Goal: Information Seeking & Learning: Check status

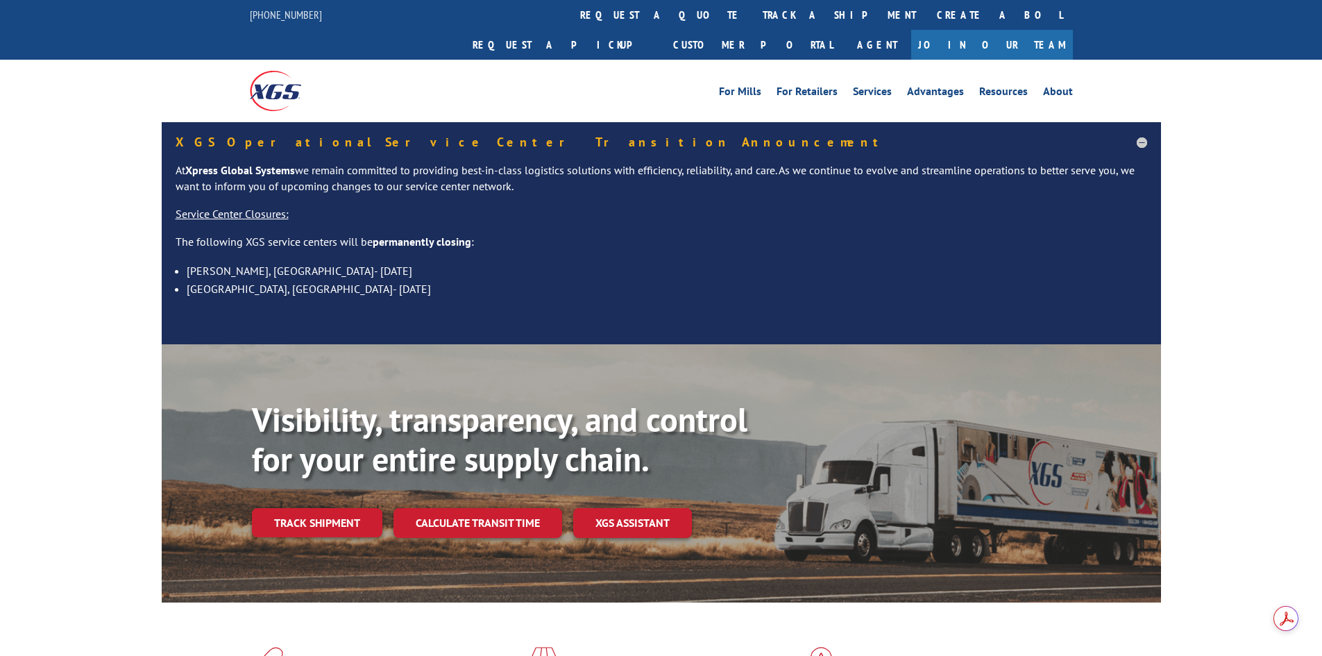
click at [752, 20] on link "track a shipment" at bounding box center [839, 15] width 174 height 30
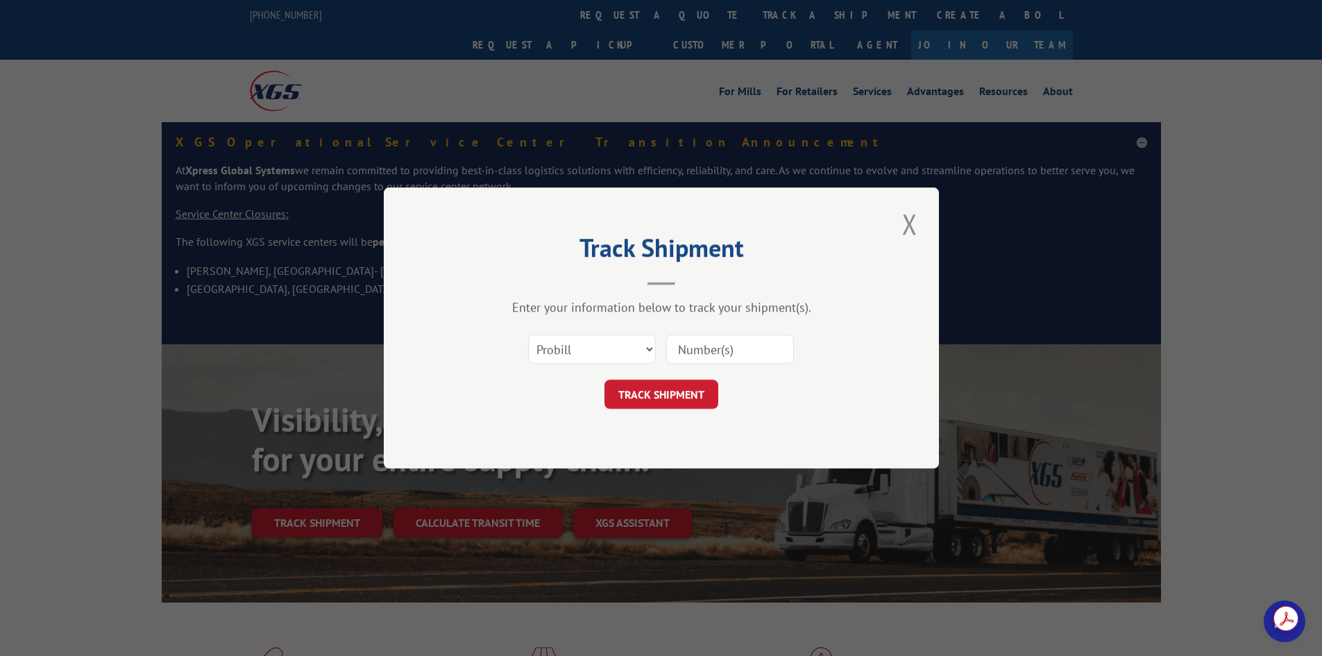
drag, startPoint x: 723, startPoint y: 332, endPoint x: 718, endPoint y: 338, distance: 7.4
click at [722, 334] on div "Select category... Probill BOL PO" at bounding box center [661, 349] width 416 height 46
click at [713, 344] on input at bounding box center [730, 349] width 128 height 29
paste input "17539451"
type input "17539451"
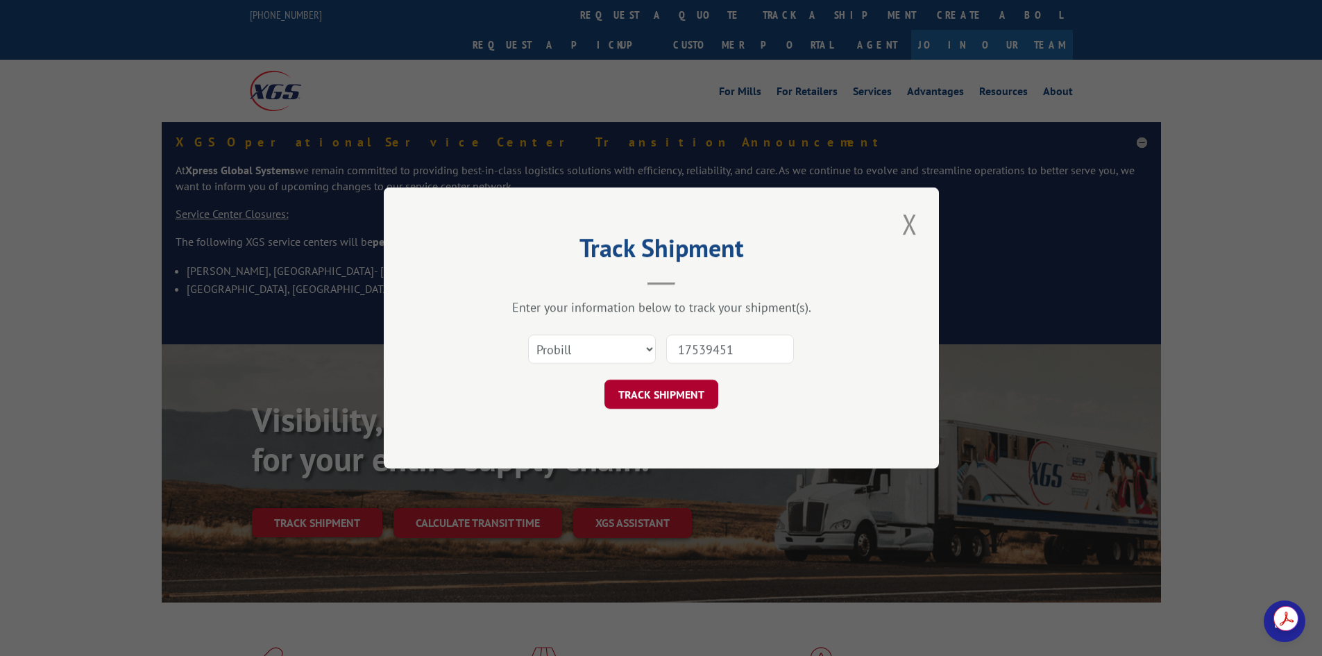
click at [704, 386] on button "TRACK SHIPMENT" at bounding box center [661, 394] width 114 height 29
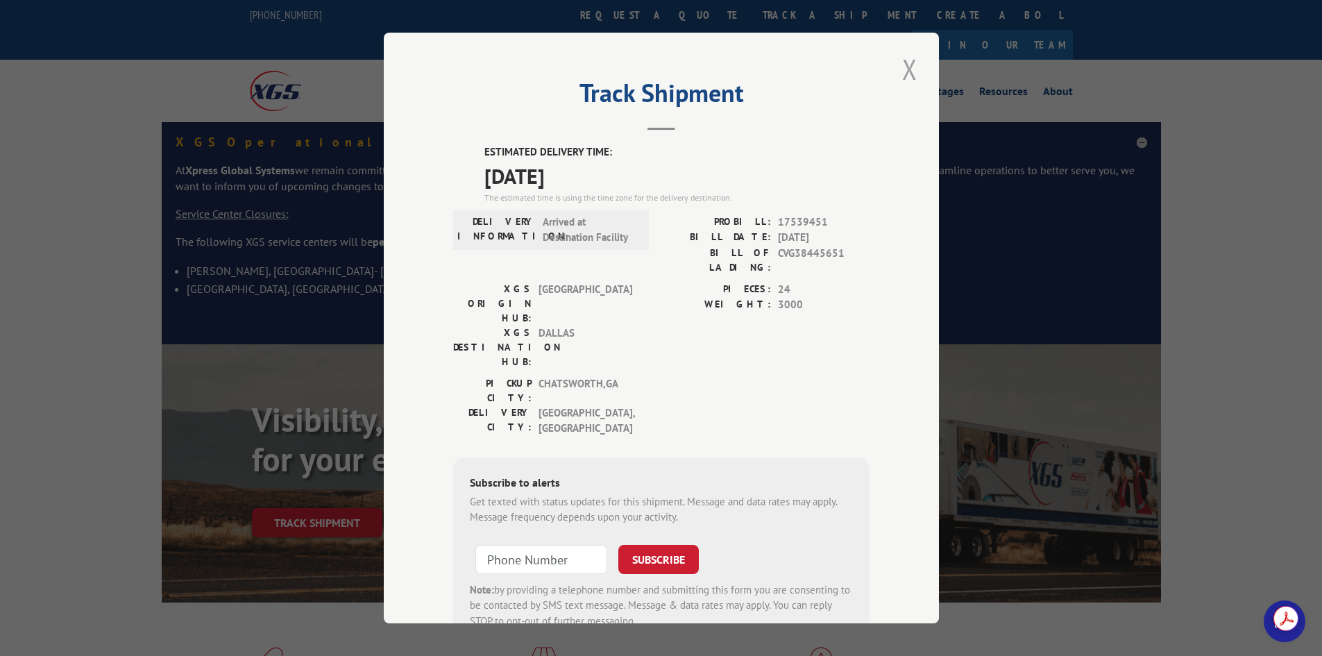
click at [904, 62] on button "Close modal" at bounding box center [910, 69] width 24 height 38
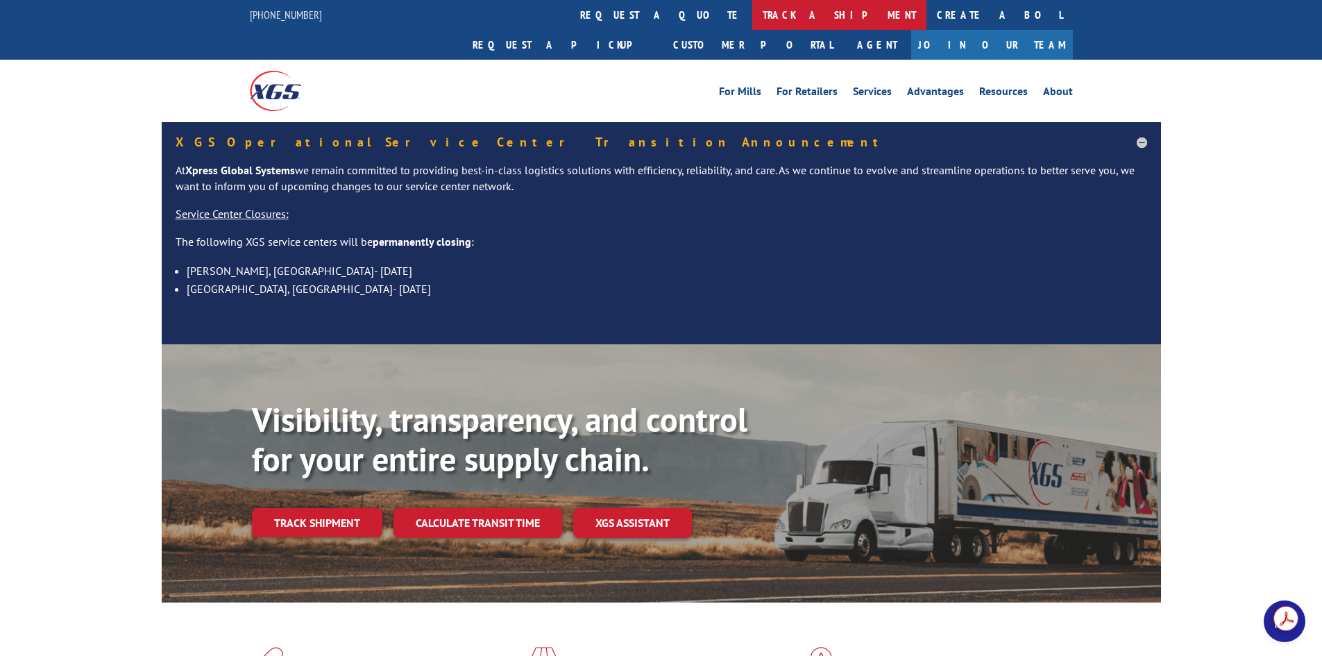
click at [752, 19] on link "track a shipment" at bounding box center [839, 15] width 174 height 30
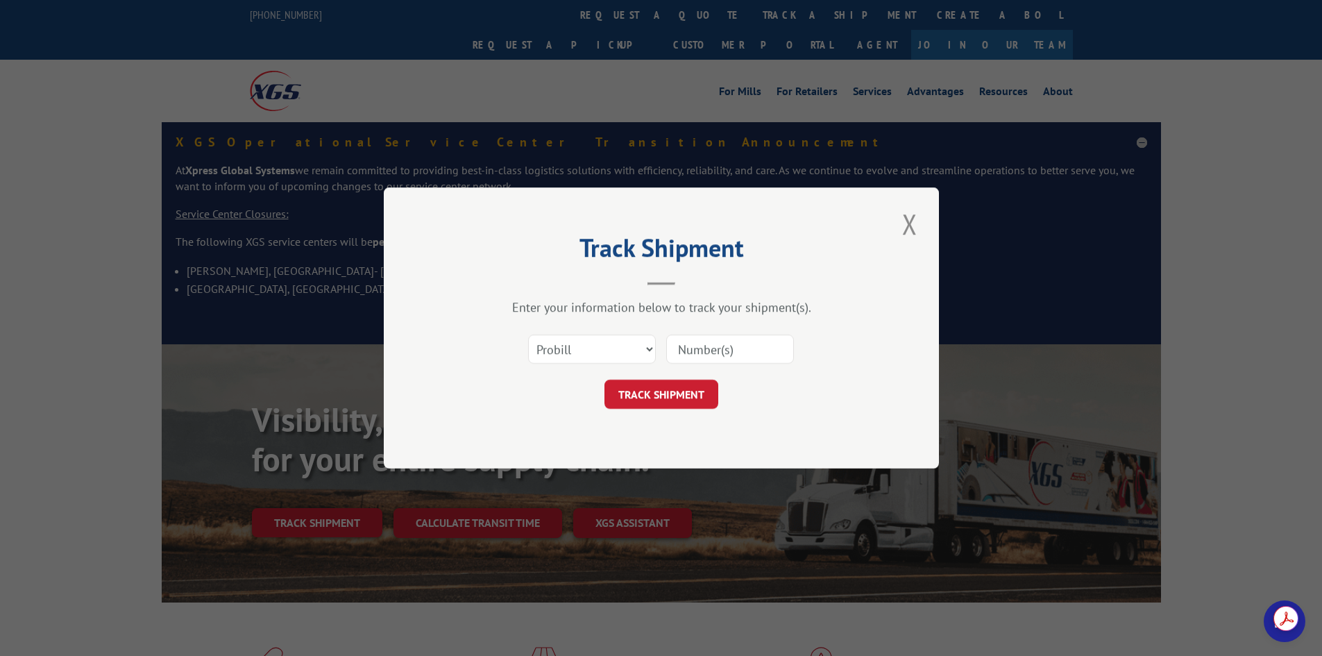
click at [703, 325] on div "Enter your information below to track your shipment(s). Select category... Prob…" at bounding box center [661, 354] width 416 height 110
click at [709, 350] on input at bounding box center [730, 349] width 128 height 29
paste input "17539451"
type input "17539451"
click at [656, 398] on button "TRACK SHIPMENT" at bounding box center [661, 394] width 114 height 29
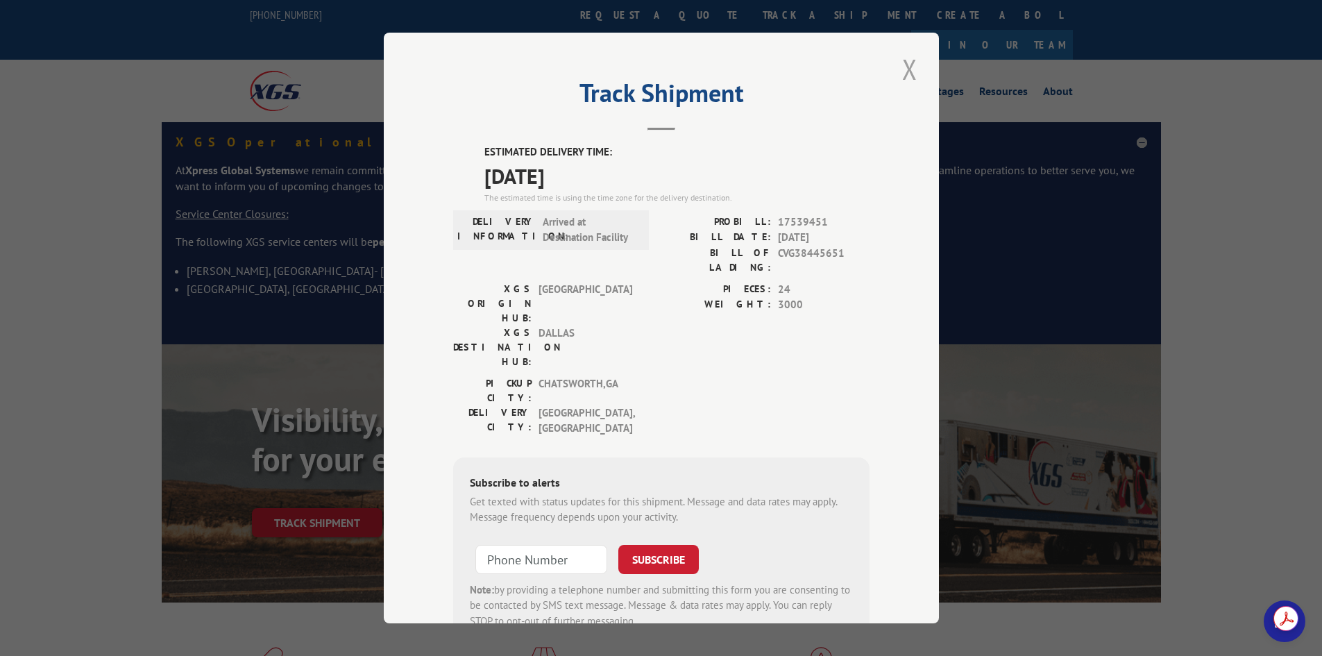
click at [901, 75] on button "Close modal" at bounding box center [910, 69] width 24 height 38
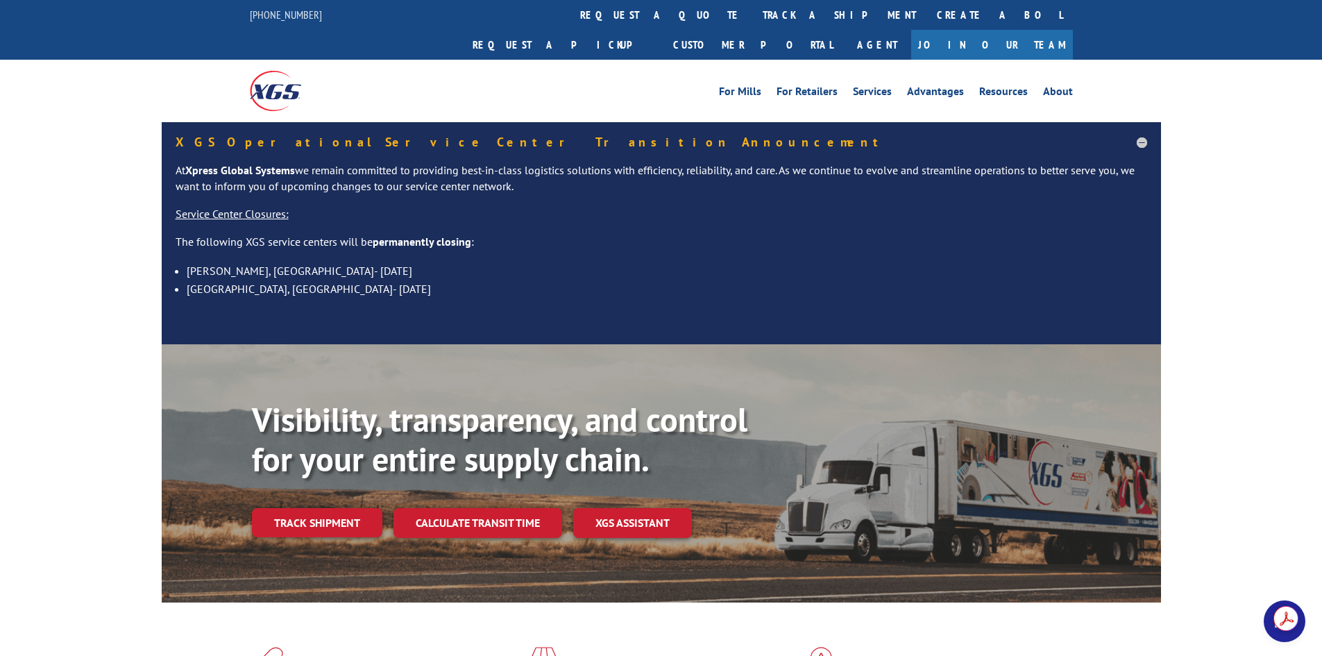
drag, startPoint x: 1213, startPoint y: 309, endPoint x: 1215, endPoint y: 299, distance: 9.8
click at [1213, 303] on div "XGS Operational Service Center Transition Announcement At Xpress Global Systems…" at bounding box center [661, 233] width 1322 height 222
